Goal: Information Seeking & Learning: Learn about a topic

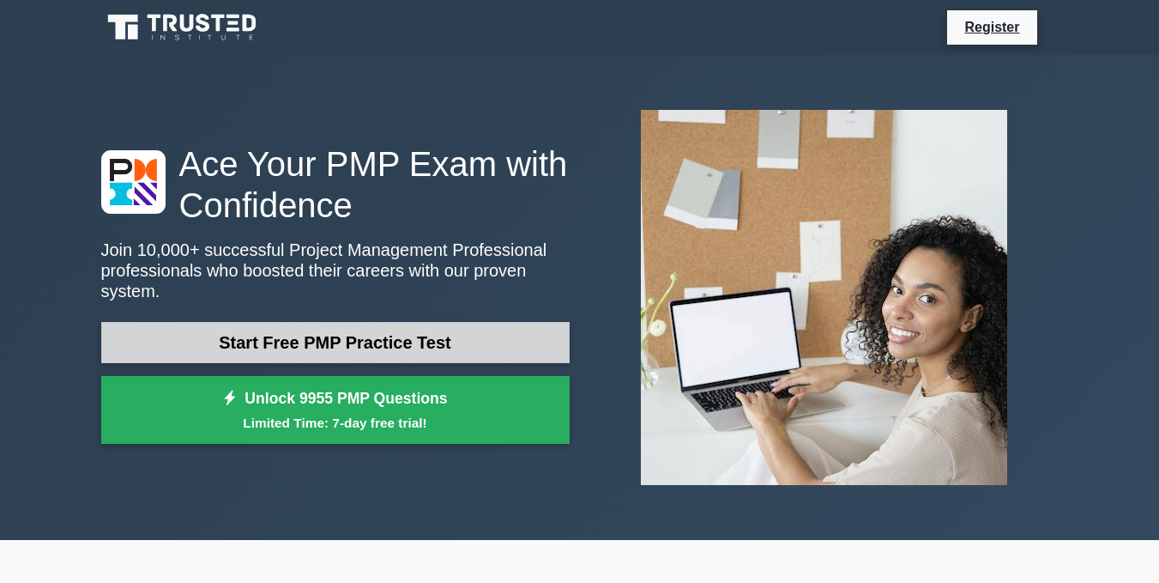
click at [487, 330] on link "Start Free PMP Practice Test" at bounding box center [335, 342] width 469 height 41
